Goal: Check status: Check status

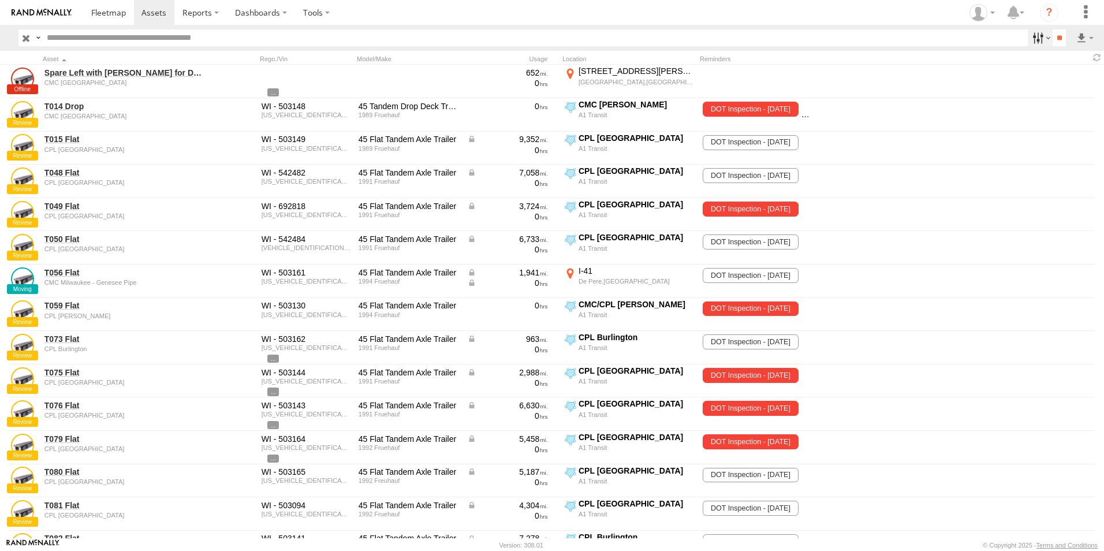
click at [1038, 41] on label at bounding box center [1040, 37] width 25 height 17
click at [0, 0] on span "A1 Transit Shop" at bounding box center [0, 0] width 0 height 0
click at [0, 0] on span "CMC Marathon" at bounding box center [0, 0] width 0 height 0
click at [0, 0] on span "CMC [GEOGRAPHIC_DATA]" at bounding box center [0, 0] width 0 height 0
click at [1053, 35] on input "**" at bounding box center [1059, 37] width 13 height 17
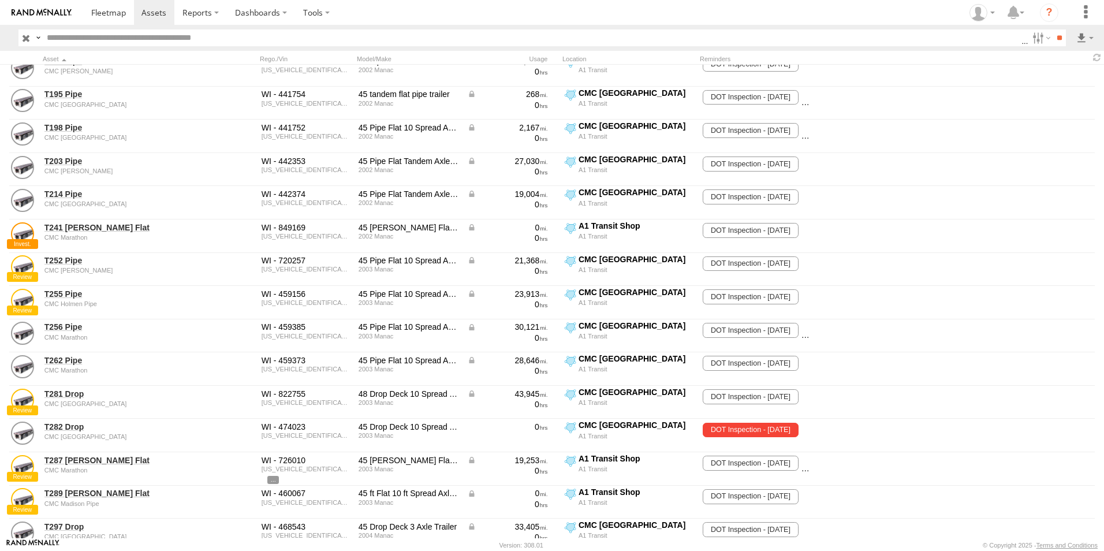
scroll to position [269, 0]
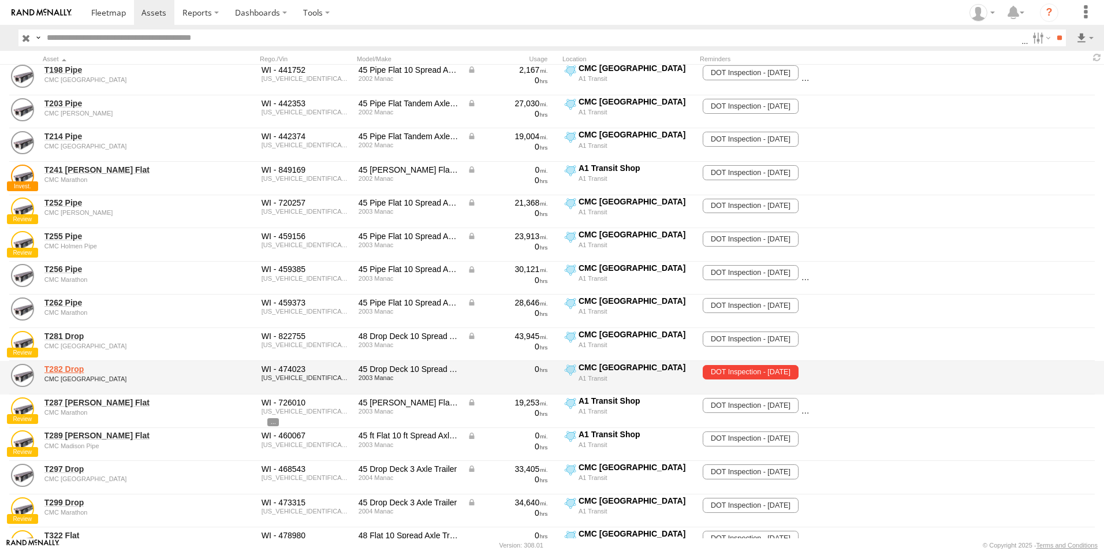
click at [81, 371] on link "T282 Drop" at bounding box center [123, 369] width 158 height 10
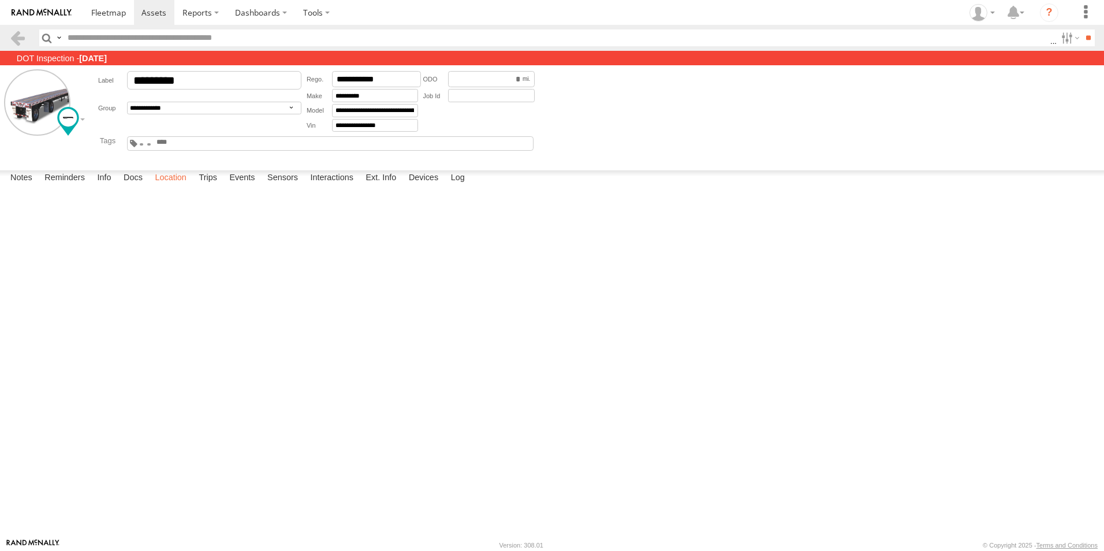
click at [170, 186] on label "Location" at bounding box center [170, 178] width 43 height 16
drag, startPoint x: 487, startPoint y: 419, endPoint x: 501, endPoint y: 303, distance: 116.3
click at [0, 0] on div "T282 Drop" at bounding box center [0, 0] width 0 height 0
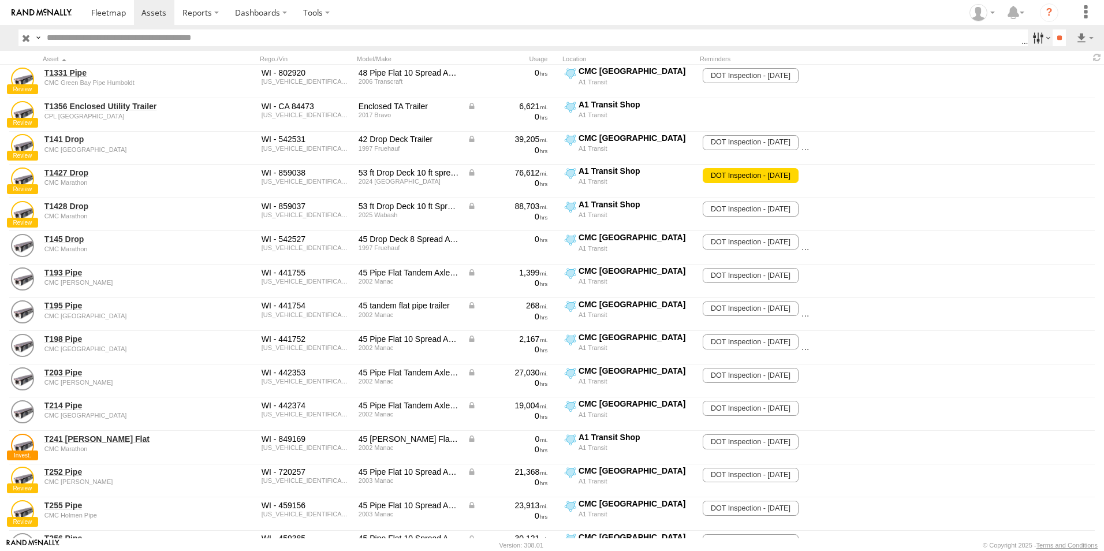
click at [1038, 38] on label at bounding box center [1040, 37] width 25 height 17
click at [0, 0] on span "A1 Transit Shop" at bounding box center [0, 0] width 0 height 0
click at [0, 0] on span "CMC Marathon" at bounding box center [0, 0] width 0 height 0
click at [0, 0] on span "CMC [GEOGRAPHIC_DATA]" at bounding box center [0, 0] width 0 height 0
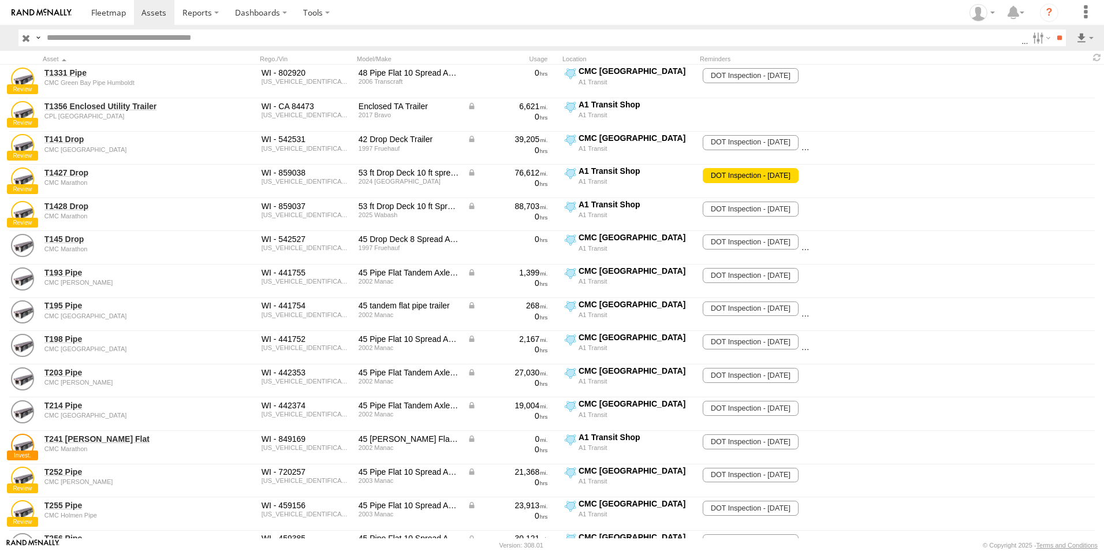
click at [0, 0] on span "CMC GB Century" at bounding box center [0, 0] width 0 height 0
click at [0, 0] on span "CMC GB Humboldt" at bounding box center [0, 0] width 0 height 0
click at [1053, 35] on input "**" at bounding box center [1059, 37] width 13 height 17
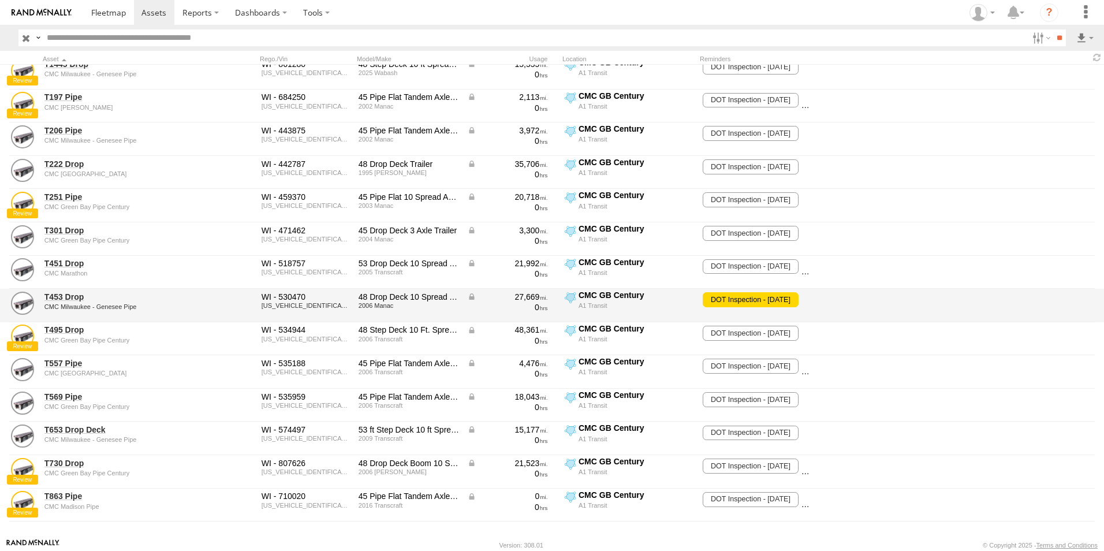
scroll to position [263, 0]
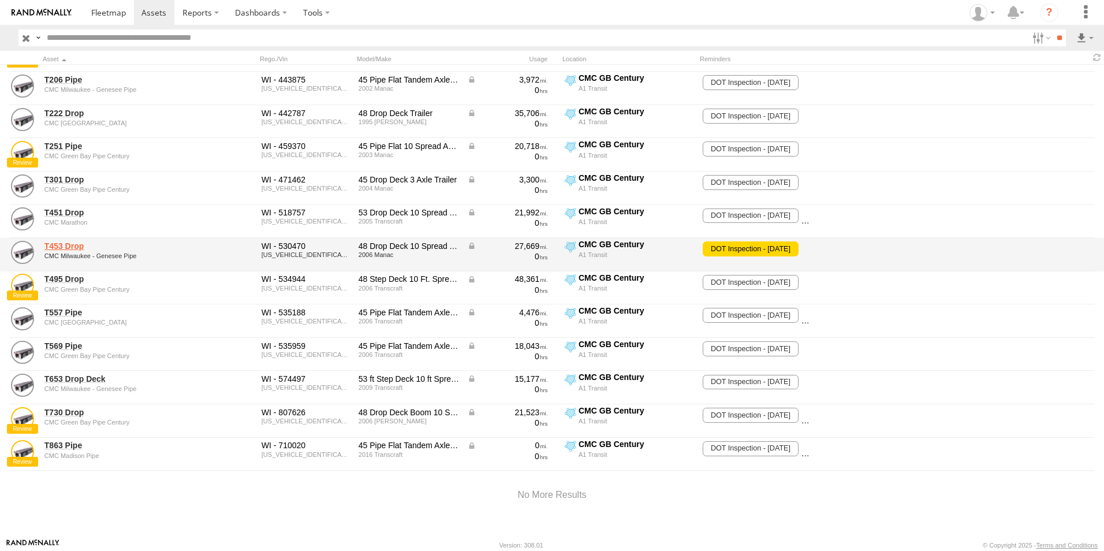
click at [82, 246] on link "T453 Drop" at bounding box center [123, 246] width 158 height 10
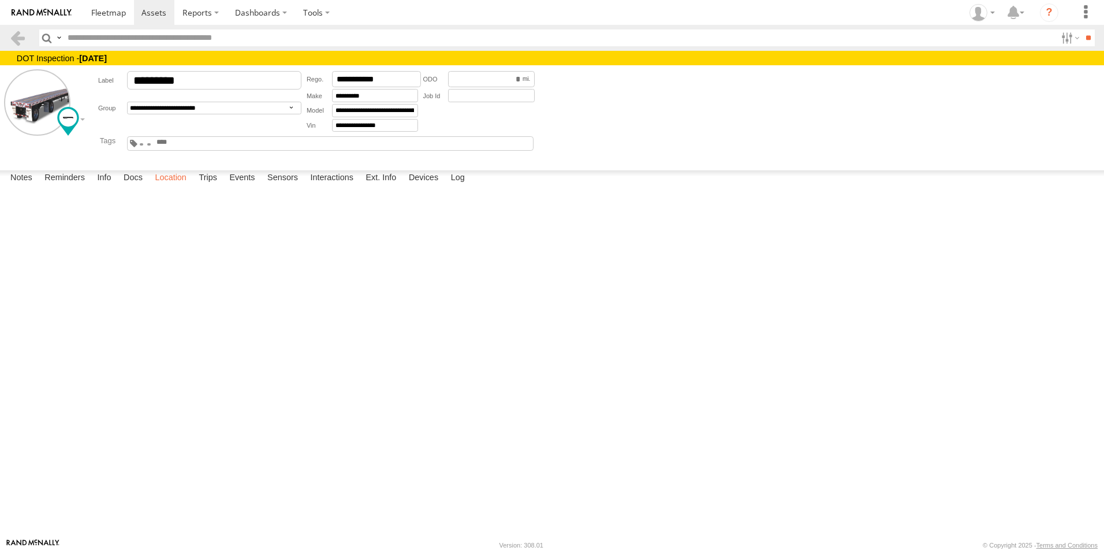
click at [166, 186] on label "Location" at bounding box center [170, 178] width 43 height 16
click at [0, 0] on label at bounding box center [0, 0] width 0 height 0
click at [0, 0] on span "Basemaps" at bounding box center [0, 0] width 0 height 0
click at [0, 0] on span "Satellite + Roadmap" at bounding box center [0, 0] width 0 height 0
drag, startPoint x: 528, startPoint y: 390, endPoint x: 532, endPoint y: 405, distance: 16.3
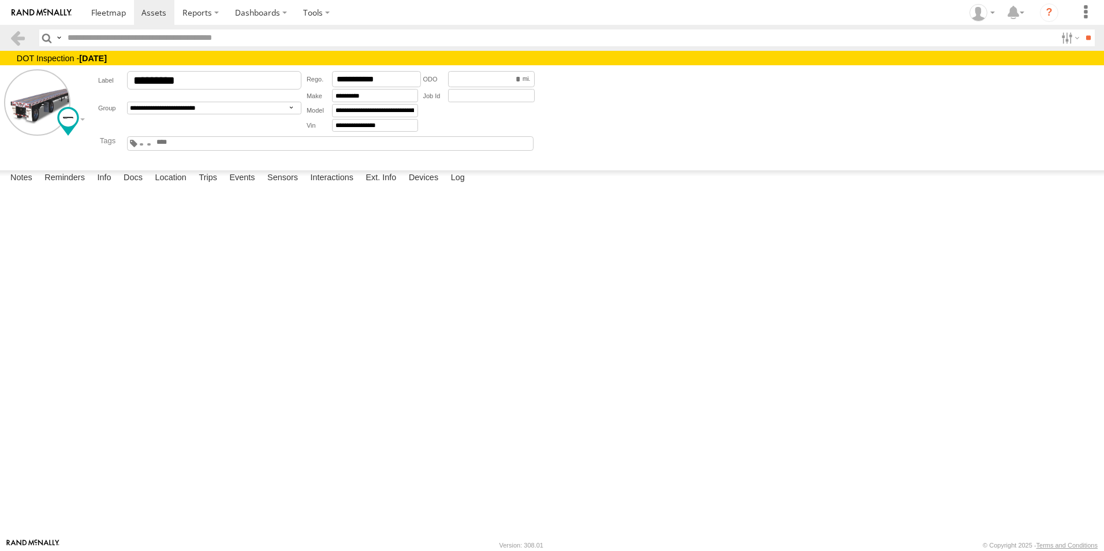
click at [0, 0] on div "T453 Drop" at bounding box center [0, 0] width 0 height 0
drag, startPoint x: 293, startPoint y: 324, endPoint x: 447, endPoint y: 342, distance: 155.1
click at [0, 0] on div "T453 Drop" at bounding box center [0, 0] width 0 height 0
click at [21, 33] on link at bounding box center [17, 37] width 17 height 17
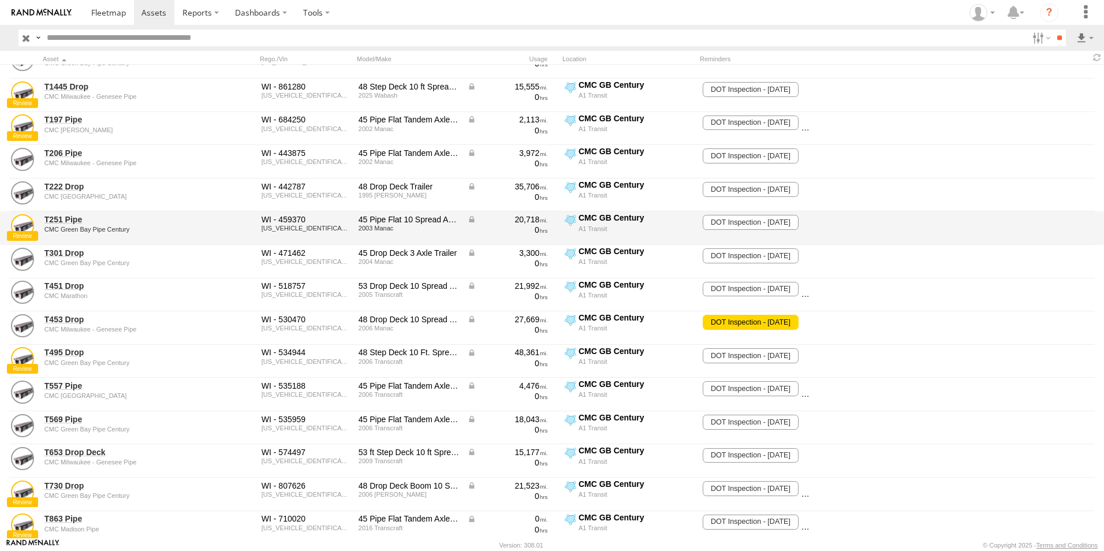
scroll to position [263, 0]
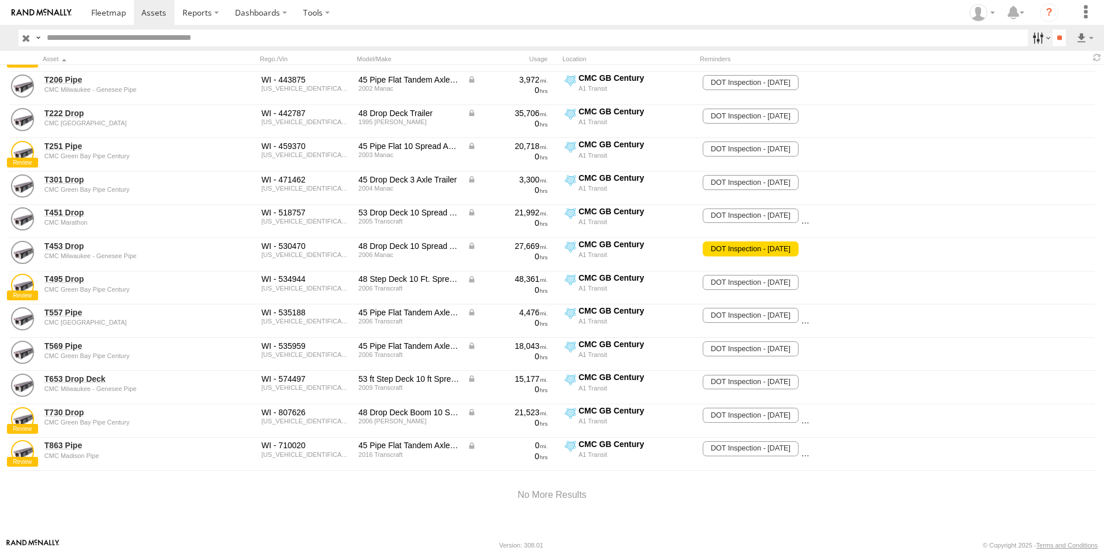
click at [1043, 37] on label at bounding box center [1040, 37] width 25 height 17
click at [0, 0] on span "CMC GB Century" at bounding box center [0, 0] width 0 height 0
click at [0, 0] on span "CMC GB Humboldt" at bounding box center [0, 0] width 0 height 0
click at [0, 0] on span "CMC Milwaukee-Genesee" at bounding box center [0, 0] width 0 height 0
click at [1055, 37] on input "**" at bounding box center [1059, 37] width 13 height 17
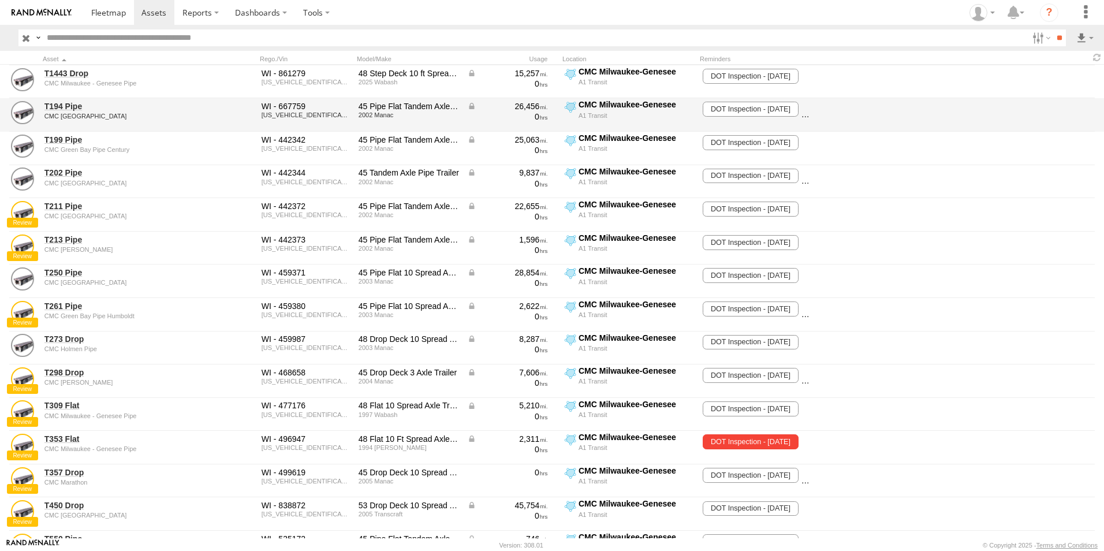
scroll to position [118, 0]
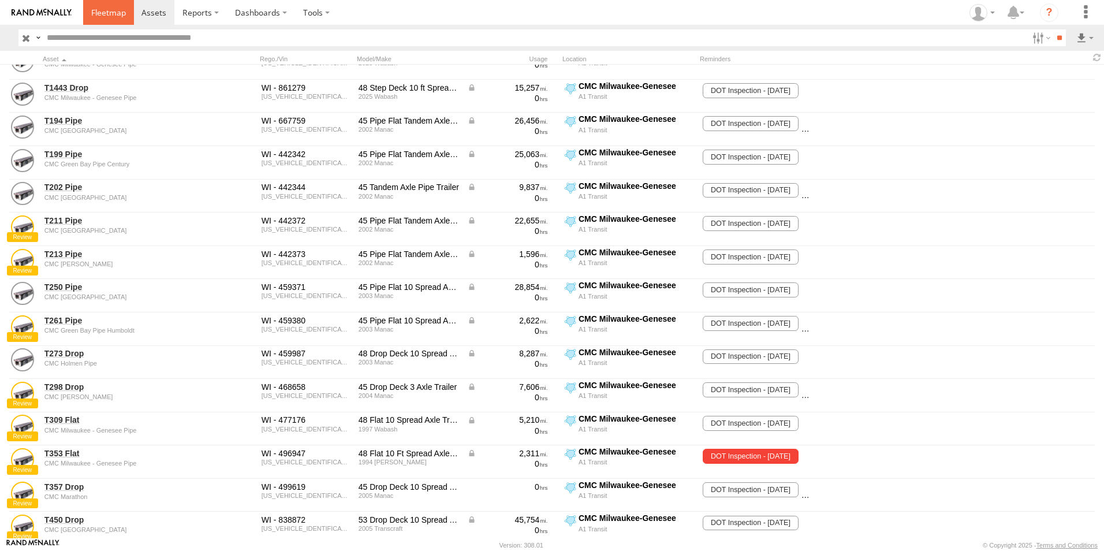
click at [117, 12] on span at bounding box center [108, 12] width 35 height 11
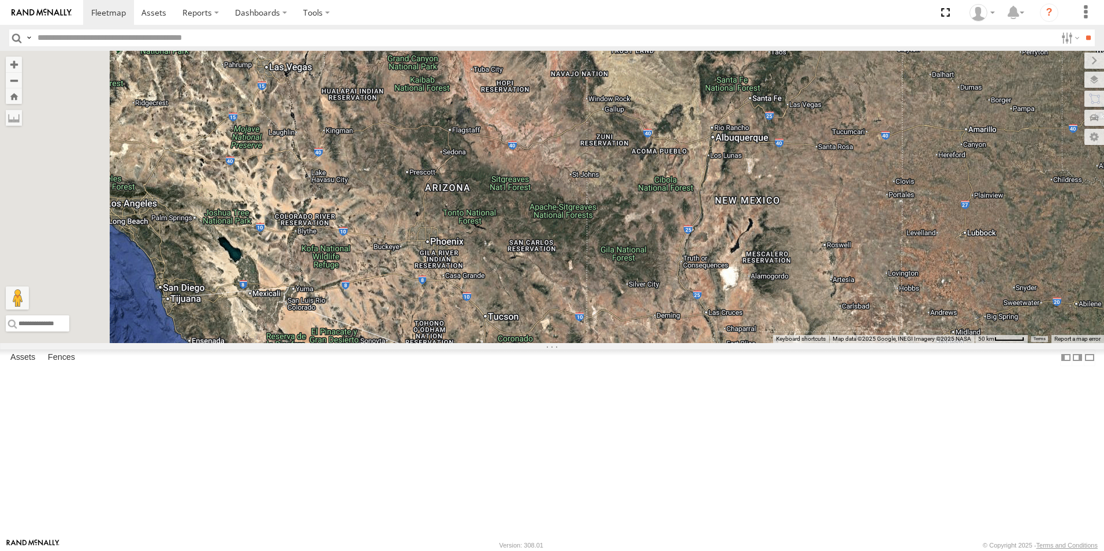
drag, startPoint x: 427, startPoint y: 399, endPoint x: 640, endPoint y: 334, distance: 222.6
click at [640, 334] on div "T512 Flat T682 Stretch Flat T1362 Drop" at bounding box center [552, 197] width 1104 height 292
